Goal: Navigation & Orientation: Find specific page/section

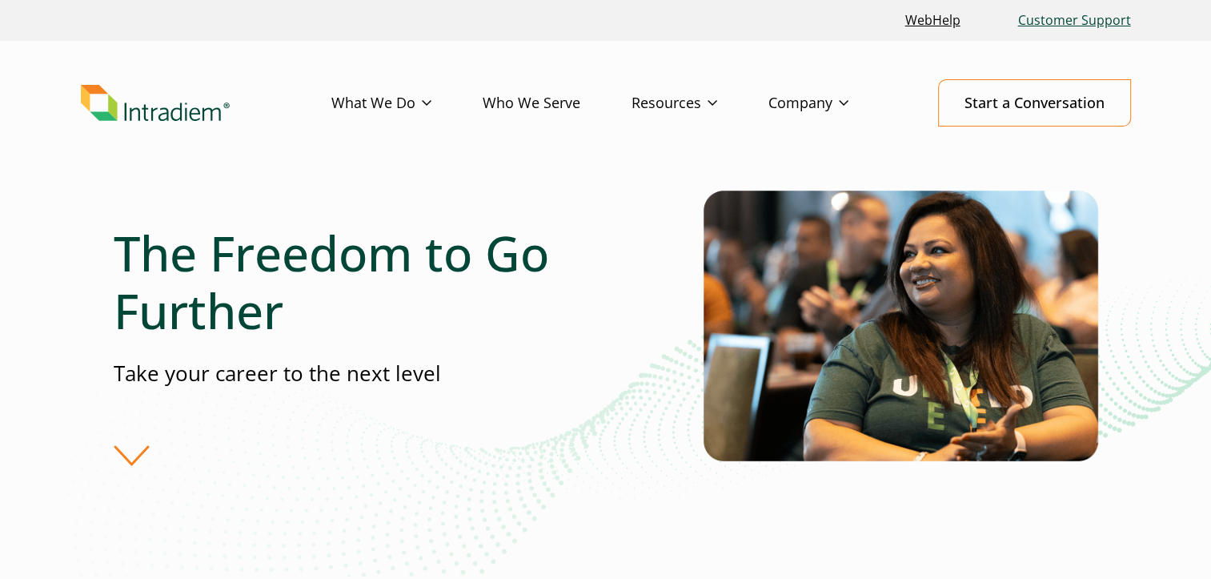
click at [1123, 18] on link "Customer Support" at bounding box center [1075, 20] width 126 height 34
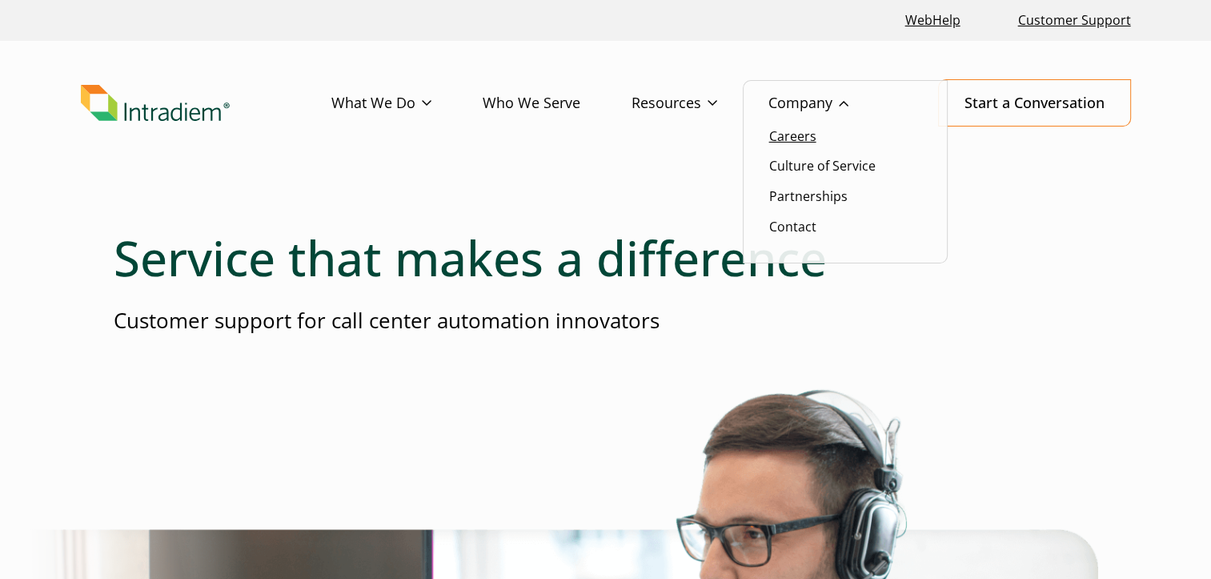
click at [813, 131] on link "Careers" at bounding box center [792, 136] width 47 height 18
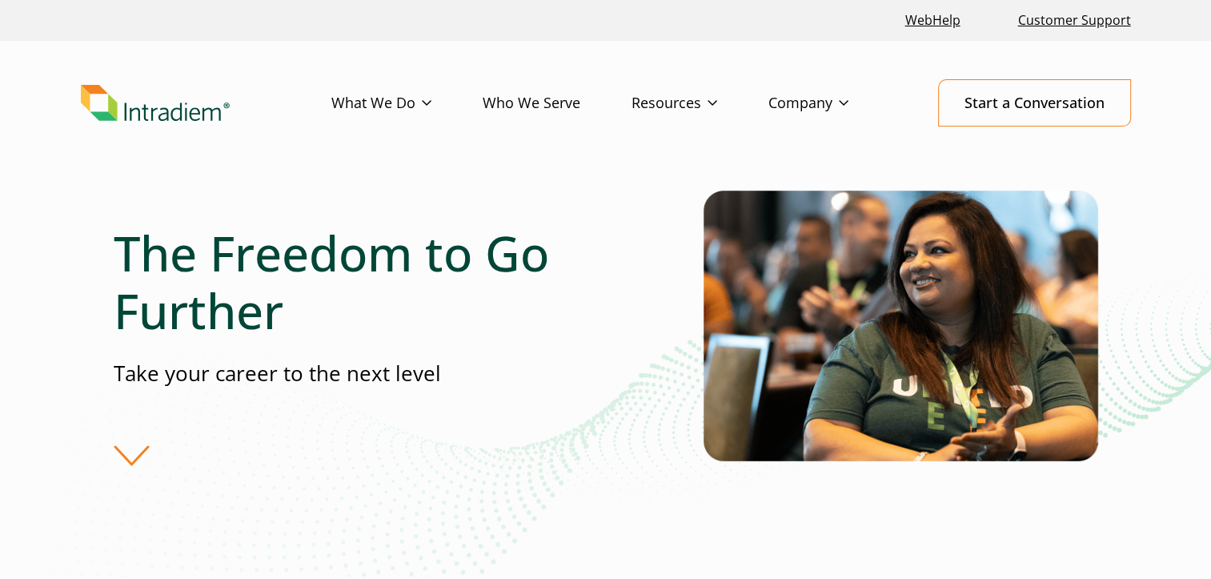
click at [135, 463] on div "The Freedom to Go Further Take your career to the next level" at bounding box center [409, 344] width 590 height 241
click at [140, 450] on div "The Freedom to Go Further Take your career to the next level" at bounding box center [409, 344] width 590 height 241
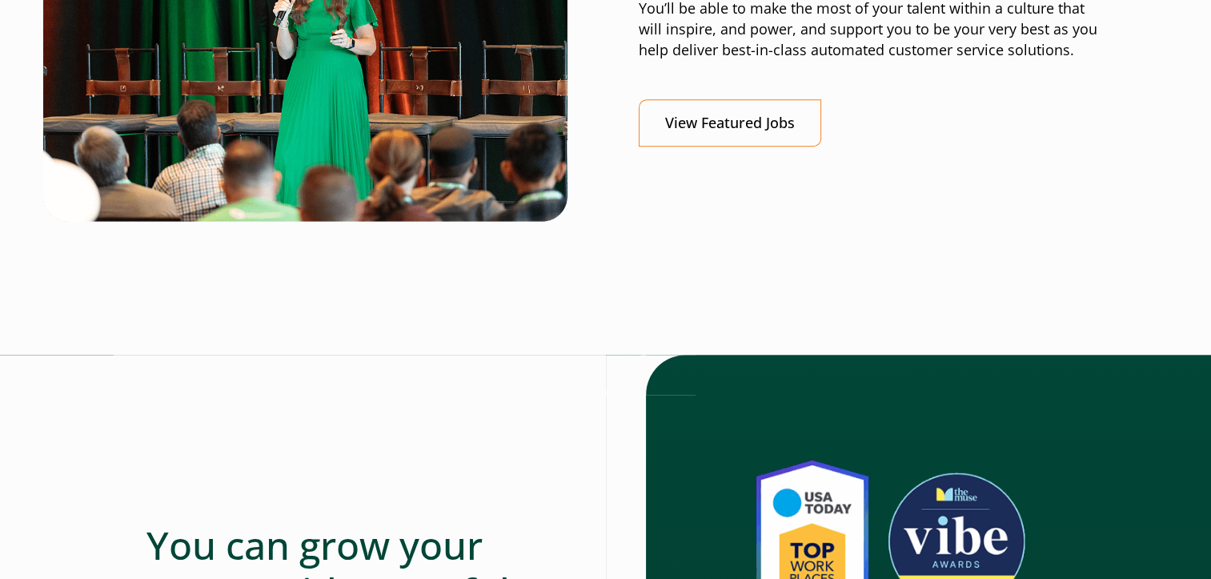
scroll to position [721, 0]
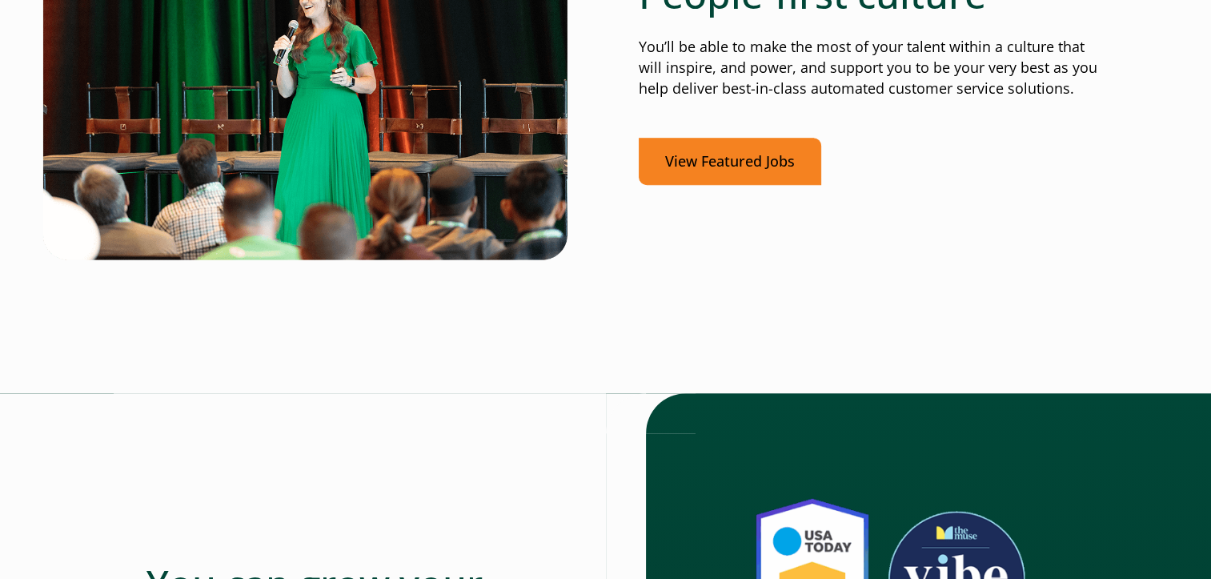
click at [714, 165] on link "View Featured Jobs" at bounding box center [730, 161] width 183 height 47
